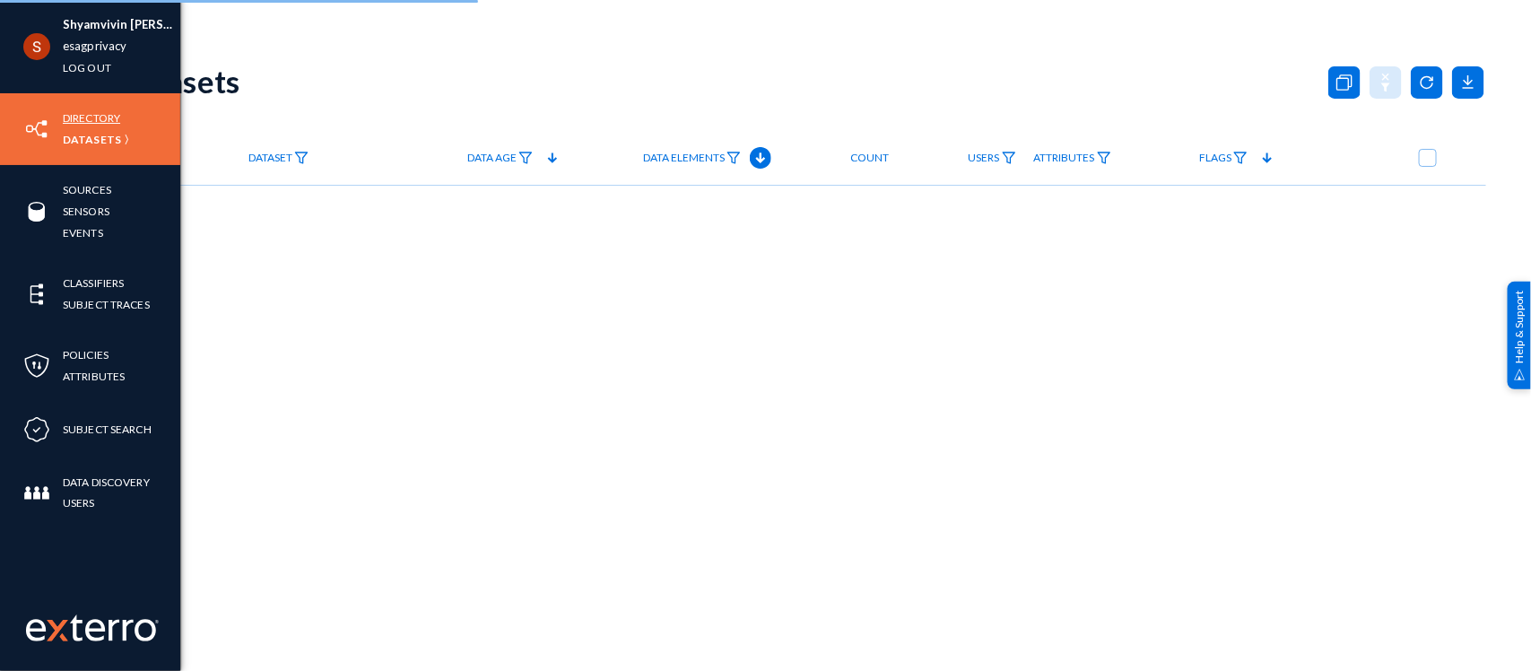
click at [94, 114] on link "Directory" at bounding box center [91, 118] width 57 height 21
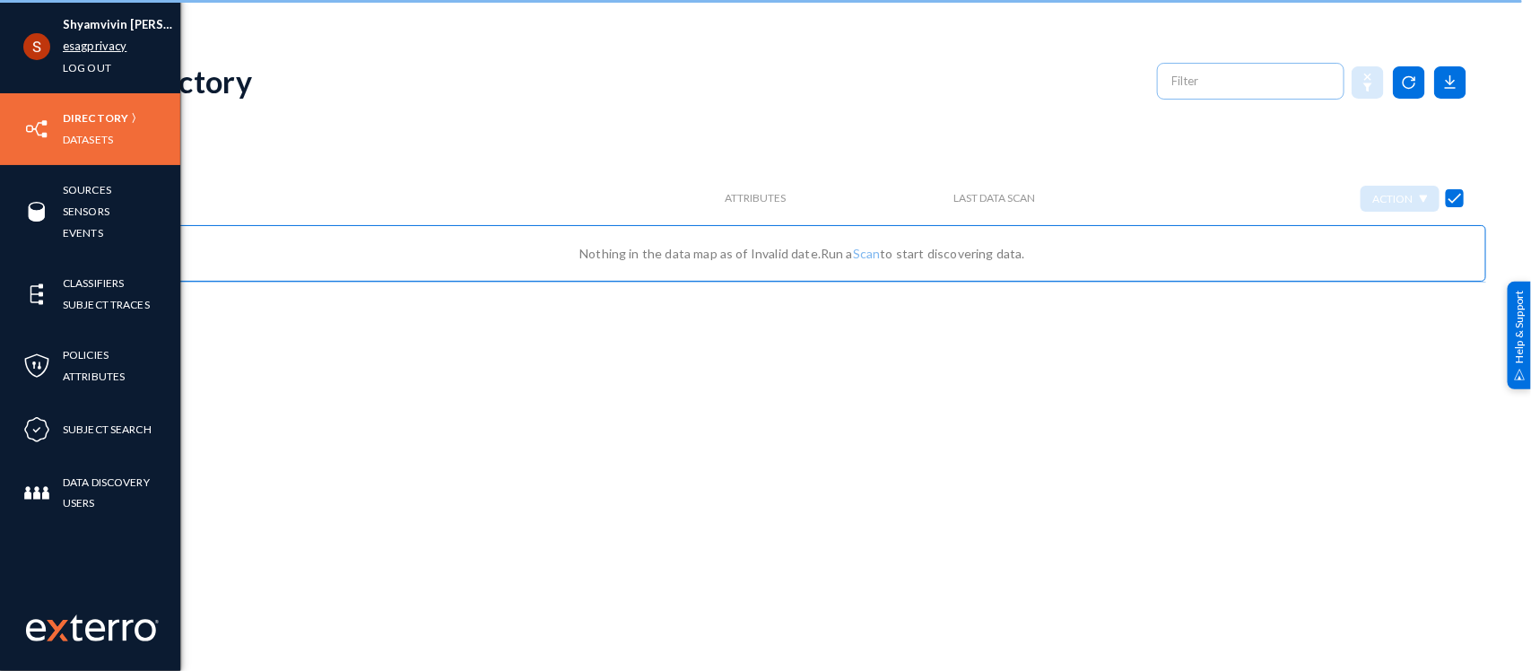
click at [78, 45] on link "esagprivacy" at bounding box center [95, 46] width 64 height 21
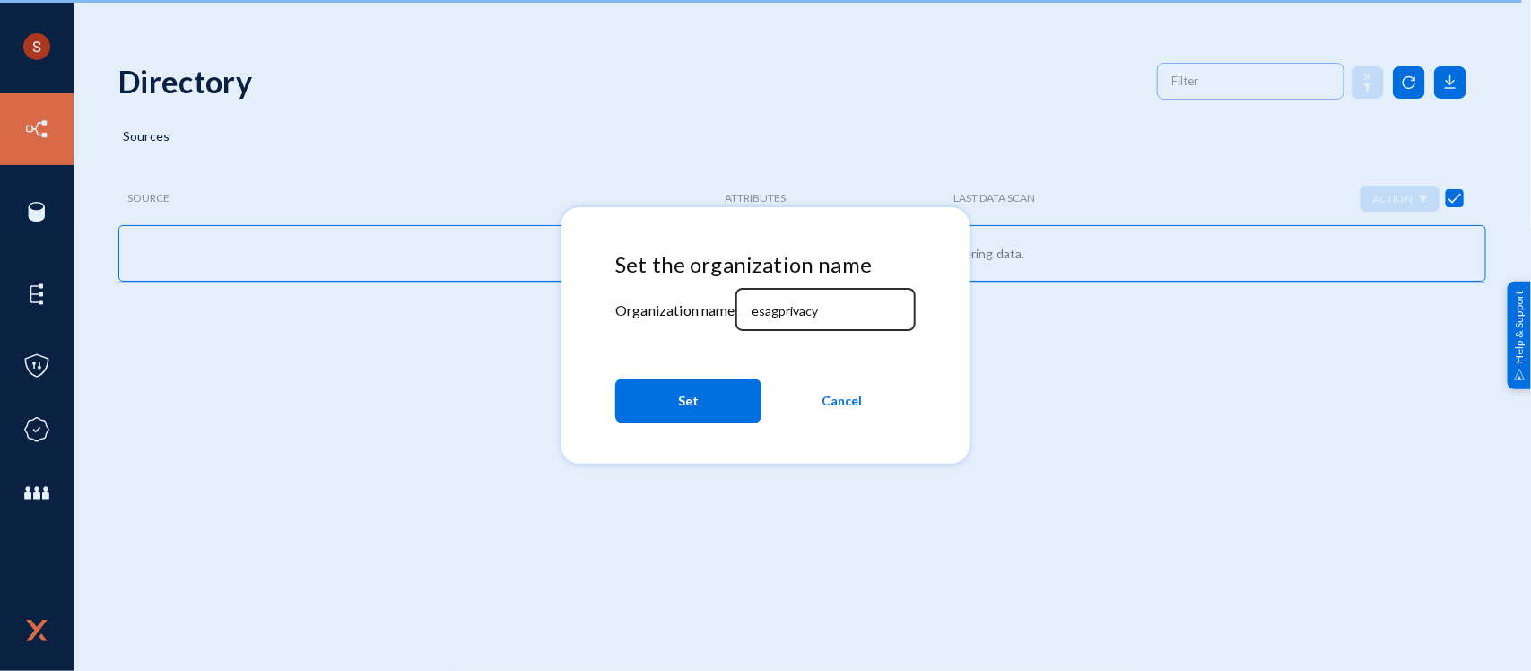
click at [788, 317] on input "esagprivacy" at bounding box center [829, 311] width 154 height 16
type input "tandl"
click at [731, 386] on button "Set" at bounding box center [688, 401] width 146 height 45
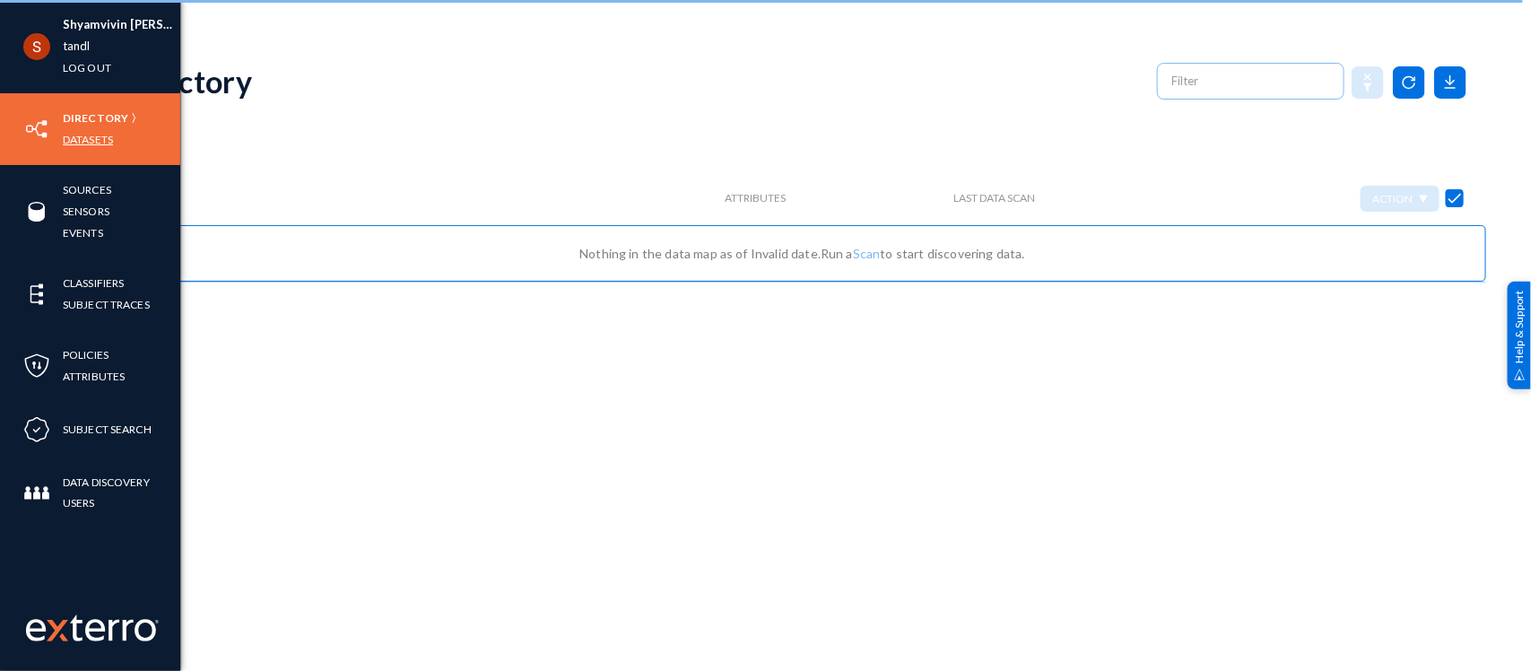
click at [70, 140] on link "Datasets" at bounding box center [88, 139] width 50 height 21
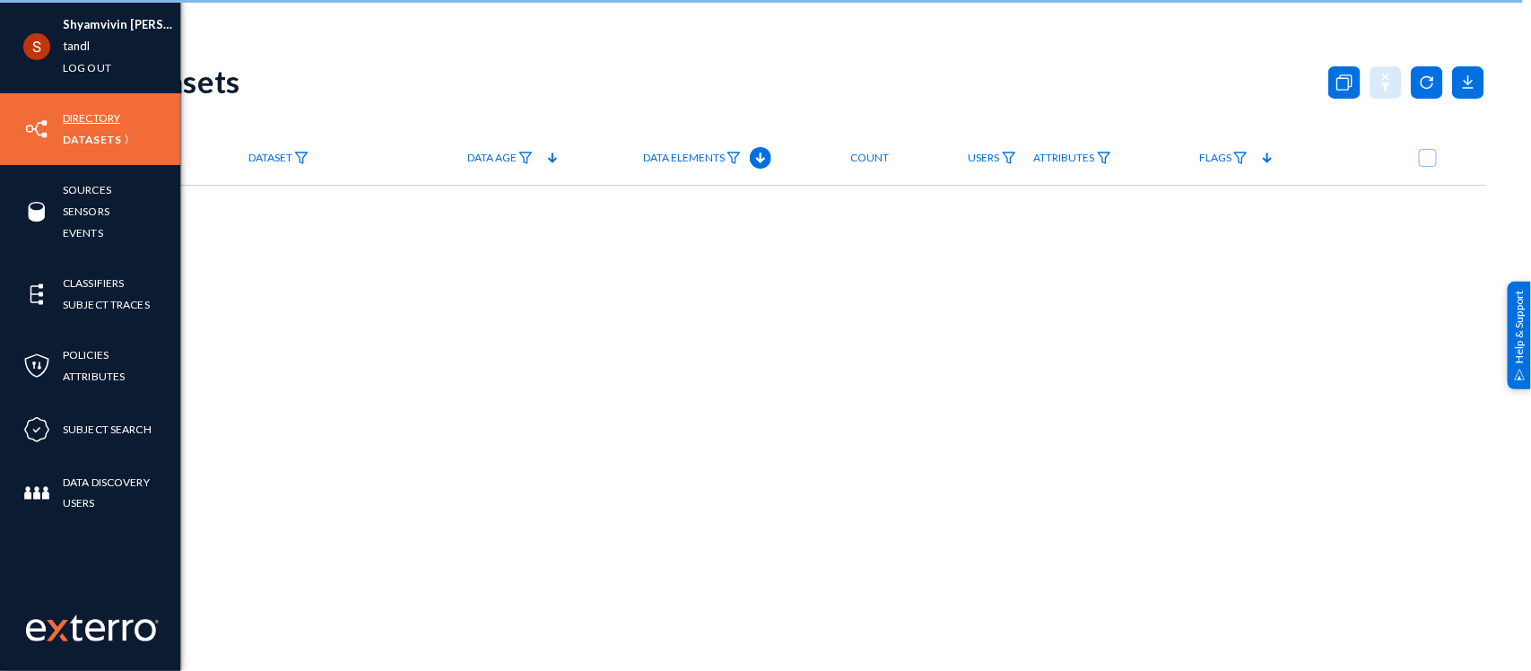
click at [81, 115] on link "Directory" at bounding box center [91, 118] width 57 height 21
